Goal: Communication & Community: Answer question/provide support

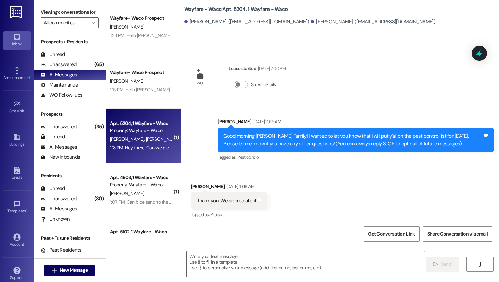
scroll to position [1477, 0]
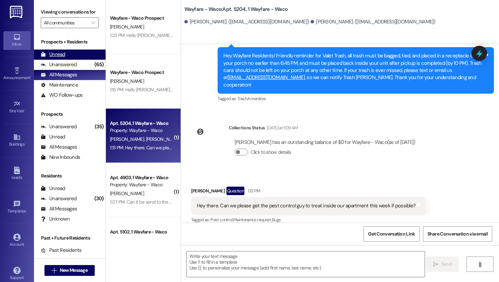
click at [58, 58] on div "Unread" at bounding box center [53, 54] width 24 height 7
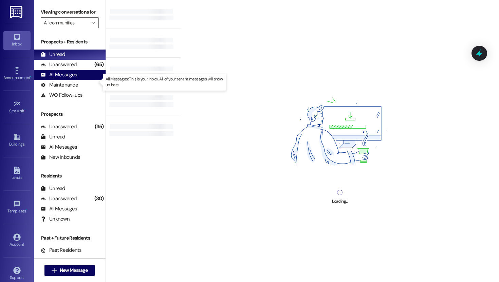
click at [63, 78] on div "All Messages" at bounding box center [59, 74] width 36 height 7
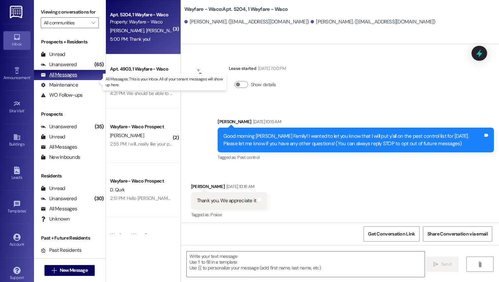
scroll to position [1751, 0]
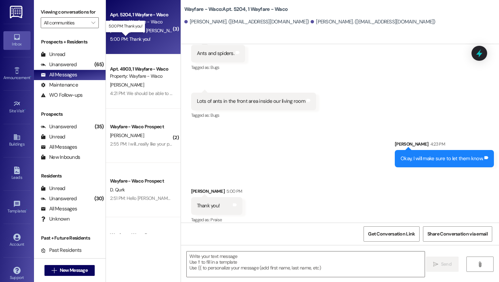
click at [128, 39] on div "5:00 PM: Thank you! 5:00 PM: Thank you!" at bounding box center [130, 39] width 41 height 6
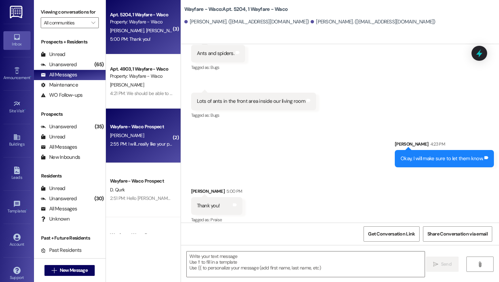
click at [142, 123] on div "Wayfare - Waco Prospect" at bounding box center [141, 126] width 63 height 7
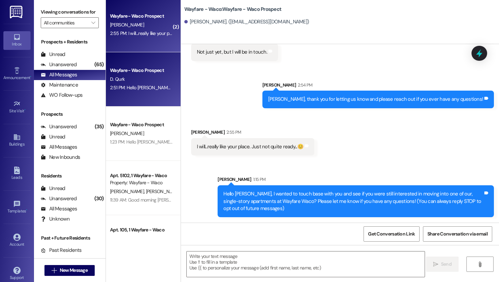
scroll to position [115, 0]
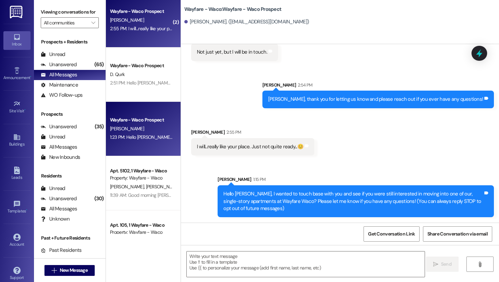
click at [132, 123] on div "Wayfare - Waco Prospect" at bounding box center [141, 119] width 63 height 7
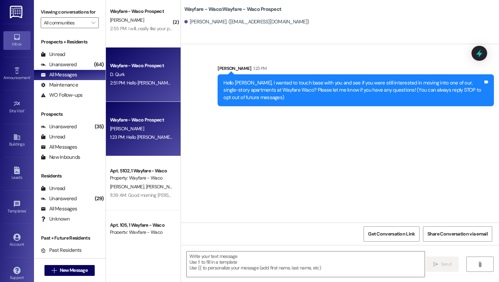
scroll to position [0, 0]
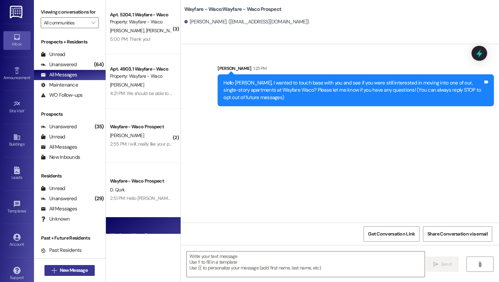
click at [78, 269] on span "New Message" at bounding box center [74, 270] width 28 height 7
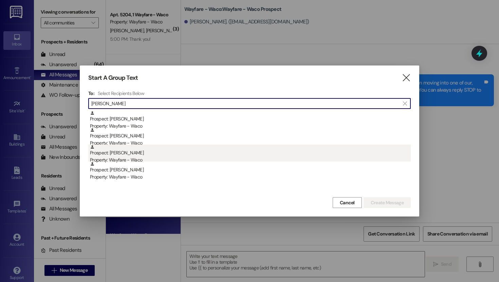
type input "[PERSON_NAME]"
click at [148, 158] on div "Property: Wayfare - Waco" at bounding box center [250, 159] width 321 height 7
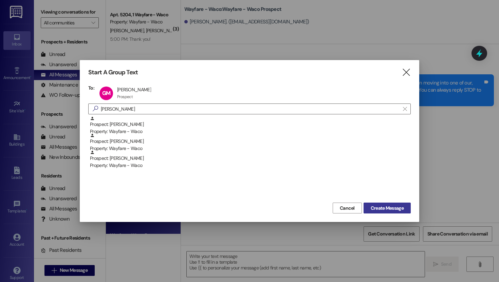
click at [385, 205] on span "Create Message" at bounding box center [387, 208] width 33 height 7
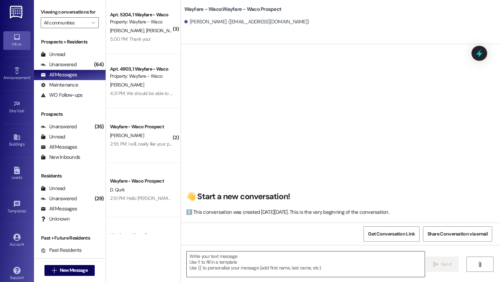
click at [234, 266] on textarea at bounding box center [306, 263] width 238 height 25
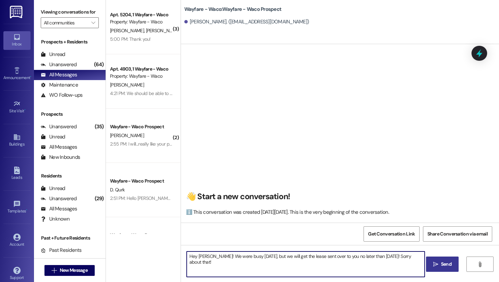
type textarea "Hey [PERSON_NAME]! We were busy [DATE], but we will get the lease sent over to …"
click at [445, 268] on button " Send" at bounding box center [442, 264] width 33 height 15
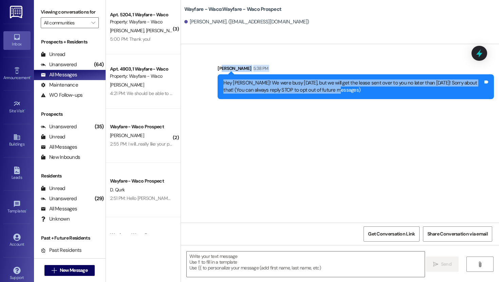
drag, startPoint x: 219, startPoint y: 65, endPoint x: 322, endPoint y: 110, distance: 112.0
click at [322, 110] on div "Sent via SMS [PERSON_NAME] 5:38 PM Hey [PERSON_NAME]! We were busy [DATE], but …" at bounding box center [340, 133] width 318 height 178
copy div "yce [PERSON_NAME] 5:38 PM Hey [PERSON_NAME]! We were busy [DATE], but we will g…"
click at [299, 147] on div "Sent via SMS [PERSON_NAME] 5:38 PM Hey [PERSON_NAME]! We were busy [DATE], but …" at bounding box center [340, 133] width 318 height 178
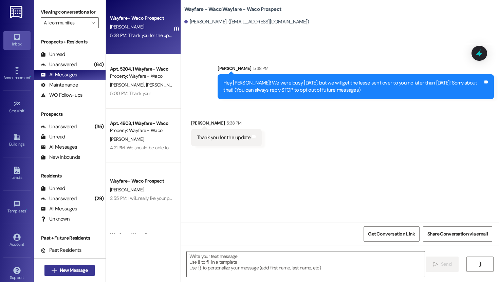
click at [65, 269] on span "New Message" at bounding box center [74, 270] width 28 height 7
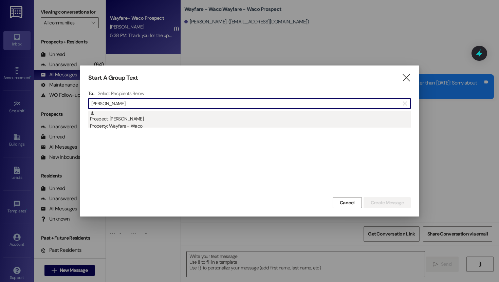
type input "[PERSON_NAME]"
click at [139, 121] on div "Prospect: [PERSON_NAME] Property: Wayfare - Waco" at bounding box center [250, 120] width 321 height 19
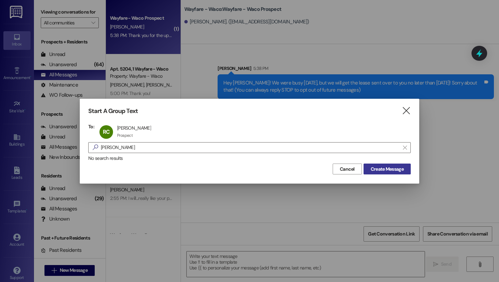
click at [384, 167] on span "Create Message" at bounding box center [387, 169] width 33 height 7
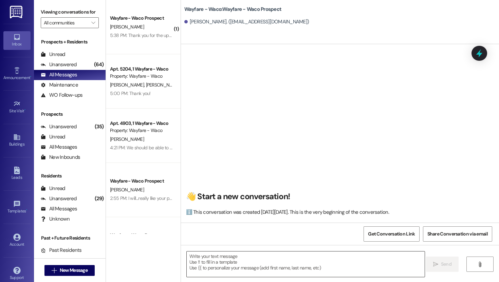
click at [242, 260] on textarea at bounding box center [306, 263] width 238 height 25
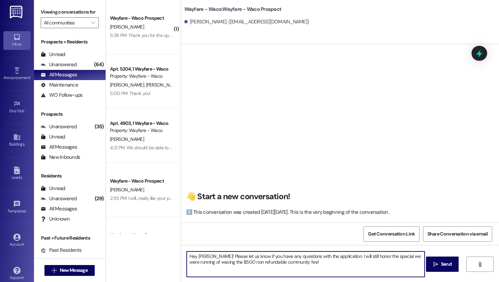
type textarea "Hey [PERSON_NAME]! Please let us know if you have any questions with the applic…"
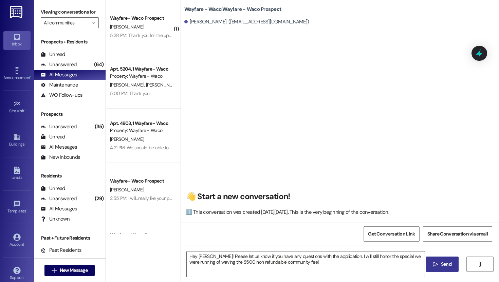
click at [433, 263] on icon "" at bounding box center [435, 264] width 5 height 5
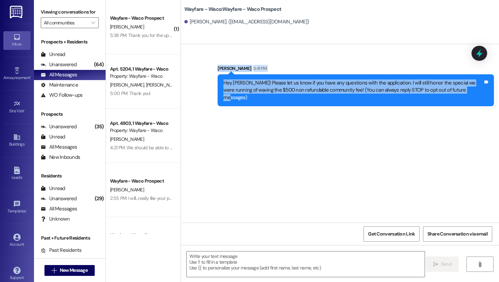
drag, startPoint x: 213, startPoint y: 64, endPoint x: 357, endPoint y: 125, distance: 156.5
click at [357, 125] on div "Sent via SMS [PERSON_NAME] 5:41 PM Hey [PERSON_NAME]! Please let us know if you…" at bounding box center [340, 133] width 318 height 178
copy div "[PERSON_NAME] 5:41 PM Hey [PERSON_NAME]! Please let us know if you have any que…"
click at [352, 148] on div "Sent via SMS [PERSON_NAME] 5:41 PM Hey [PERSON_NAME]! Please let us know if you…" at bounding box center [340, 133] width 318 height 178
